Goal: Task Accomplishment & Management: Use online tool/utility

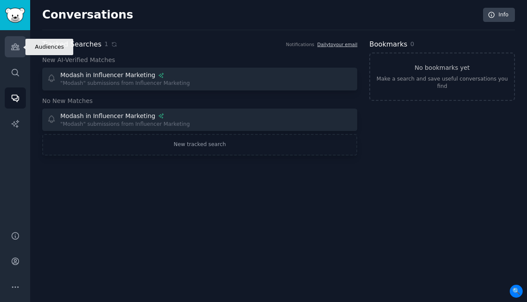
click at [18, 47] on icon "Sidebar" at bounding box center [15, 46] width 9 height 9
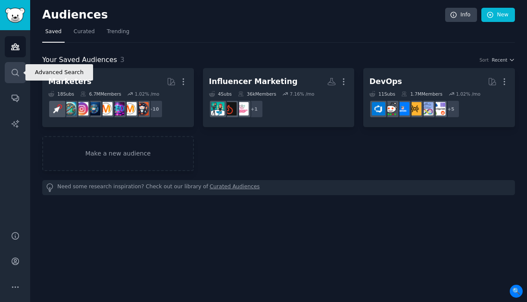
click at [14, 77] on link "Search" at bounding box center [15, 72] width 21 height 21
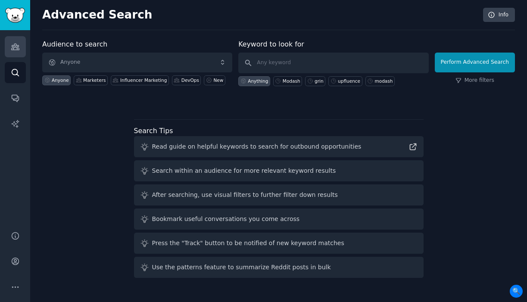
click at [20, 42] on link "Audiences" at bounding box center [15, 46] width 21 height 21
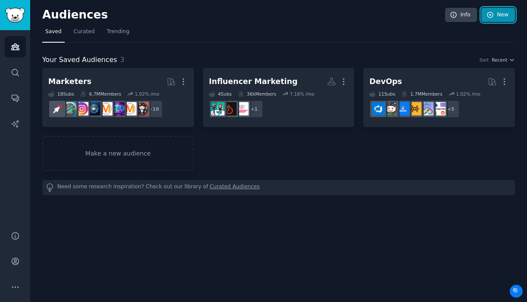
click at [498, 15] on link "New" at bounding box center [499, 15] width 34 height 15
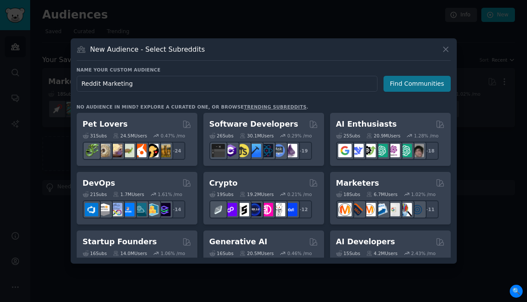
type input "Reddit Marketing"
click at [422, 90] on button "Find Communities" at bounding box center [417, 84] width 67 height 16
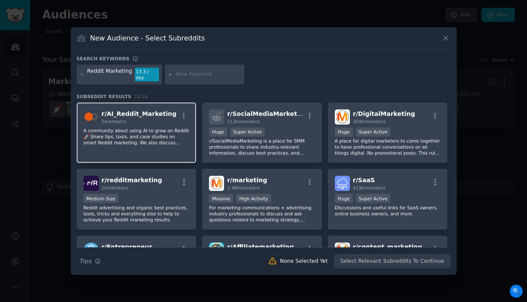
click at [159, 141] on p "A community about using AI to grow on Reddit 🚀 Share tips, tools, and case stud…" at bounding box center [137, 137] width 106 height 18
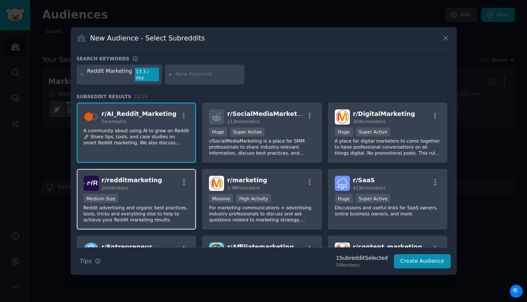
click at [159, 195] on div "Medium Size" at bounding box center [137, 199] width 106 height 11
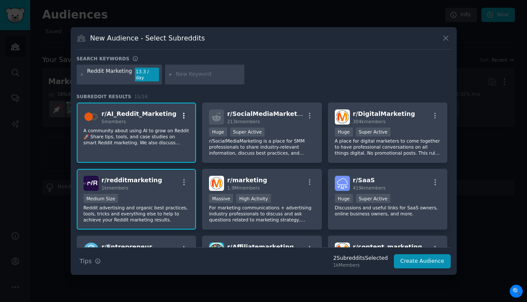
click at [184, 115] on icon "button" at bounding box center [184, 116] width 8 height 8
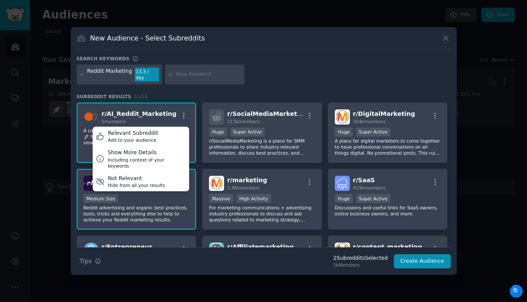
click at [289, 78] on div "Reddit Marketing 13.3 / day" at bounding box center [264, 76] width 374 height 23
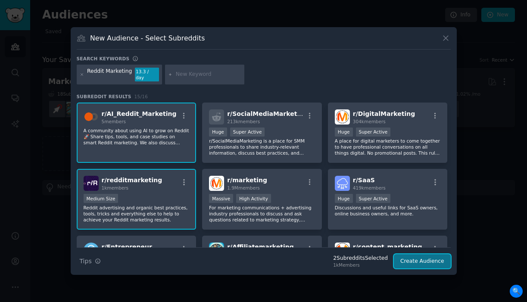
click at [433, 258] on button "Create Audience" at bounding box center [422, 261] width 57 height 15
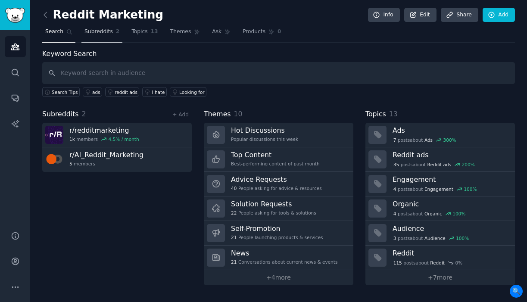
click at [115, 42] on link "Subreddits 2" at bounding box center [101, 34] width 41 height 18
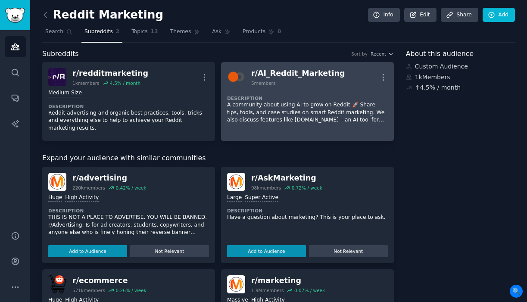
click at [313, 75] on div "r/ AI_Reddit_Marketing" at bounding box center [298, 73] width 94 height 11
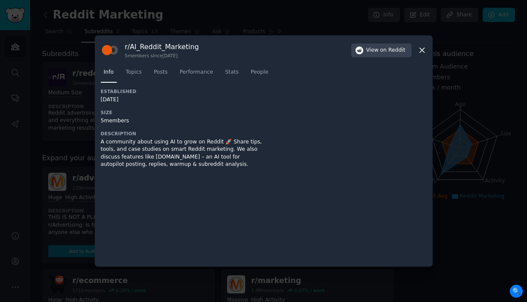
click at [424, 50] on icon at bounding box center [422, 50] width 9 height 9
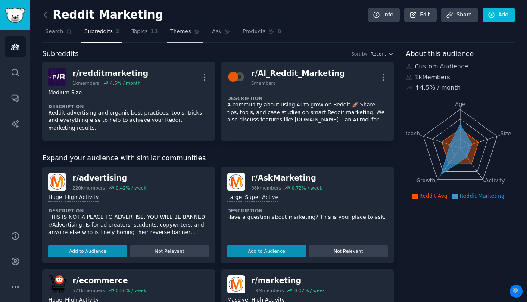
click at [172, 29] on span "Themes" at bounding box center [180, 32] width 21 height 8
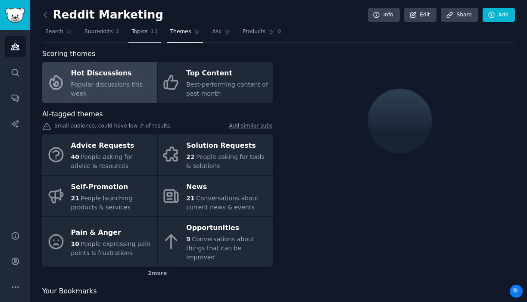
click at [145, 31] on span "Topics" at bounding box center [139, 32] width 16 height 8
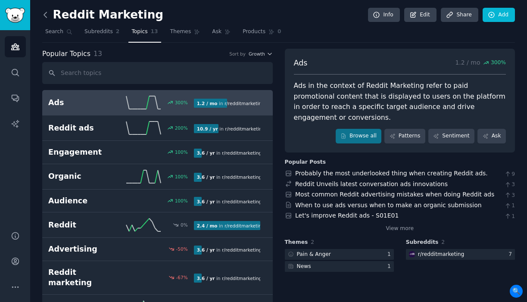
click at [44, 16] on icon at bounding box center [45, 14] width 3 height 5
